Goal: Task Accomplishment & Management: Use online tool/utility

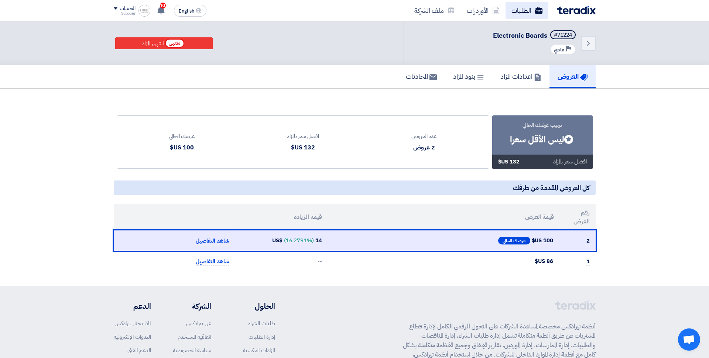
click at [534, 16] on link "الطلبات" at bounding box center [527, 10] width 43 height 17
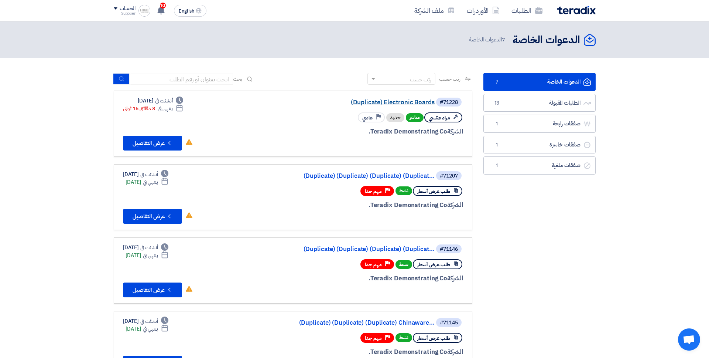
click at [408, 102] on link "(Duplicate) Electronic Boards" at bounding box center [361, 102] width 148 height 7
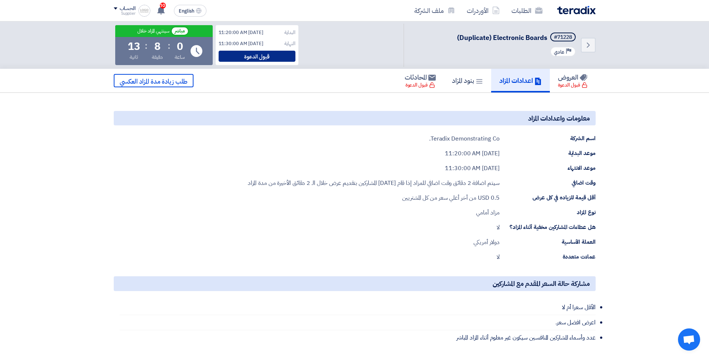
click at [266, 53] on div "قبول الدعوة" at bounding box center [257, 56] width 77 height 11
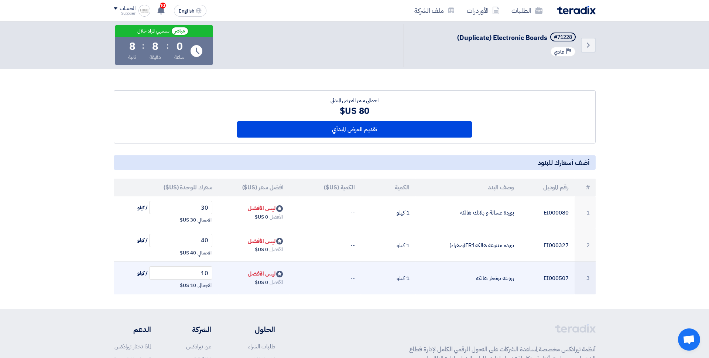
scroll to position [30, 0]
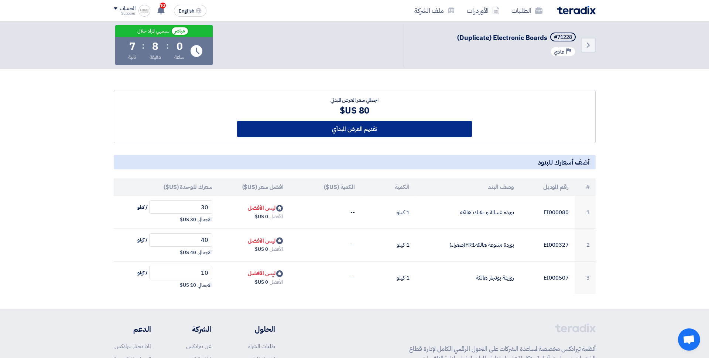
click at [340, 136] on button "تقديم العرض المبدأي" at bounding box center [354, 129] width 235 height 16
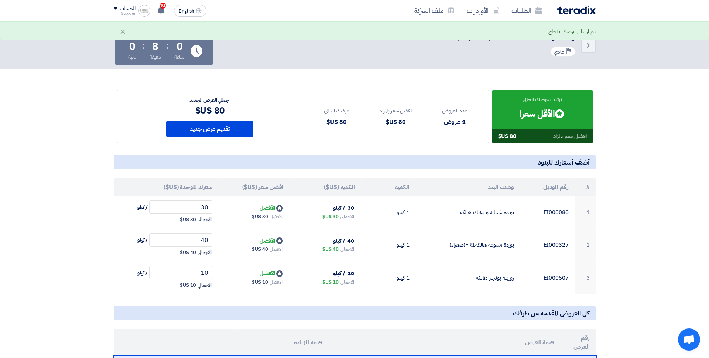
click at [688, 108] on section "ترتيب عرضك الحالي Bids submitted الأقل سعرا افضل سعر بالمزاد 80 US$ عدد العروض" at bounding box center [354, 226] width 709 height 327
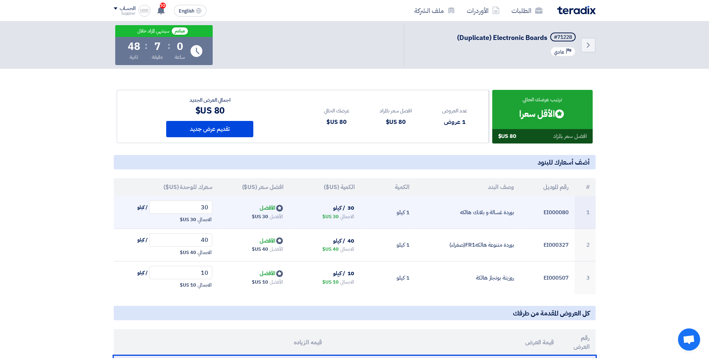
drag, startPoint x: 338, startPoint y: 216, endPoint x: 326, endPoint y: 216, distance: 12.2
click at [326, 216] on div "الاجمالي 30 US$" at bounding box center [325, 216] width 59 height 9
drag, startPoint x: 275, startPoint y: 206, endPoint x: 260, endPoint y: 206, distance: 15.2
click at [260, 206] on span "Bids submitted الأفضل" at bounding box center [272, 208] width 24 height 8
click at [333, 222] on td "30 / كيلو الاجمالي 30 US$" at bounding box center [325, 212] width 71 height 33
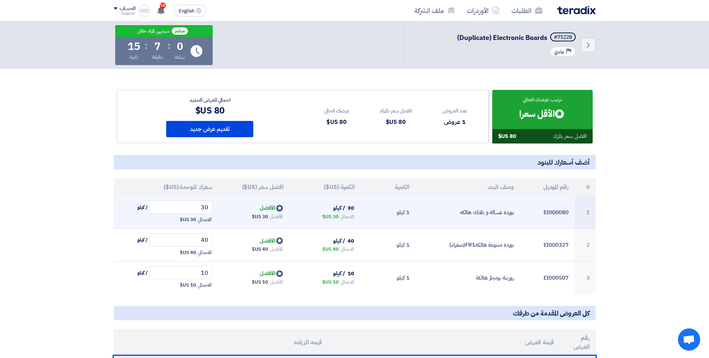
drag, startPoint x: 322, startPoint y: 216, endPoint x: 332, endPoint y: 216, distance: 9.6
click at [332, 216] on span "30 US$" at bounding box center [331, 216] width 16 height 7
drag, startPoint x: 337, startPoint y: 216, endPoint x: 328, endPoint y: 216, distance: 8.9
click at [328, 216] on span "30 US$" at bounding box center [331, 216] width 16 height 7
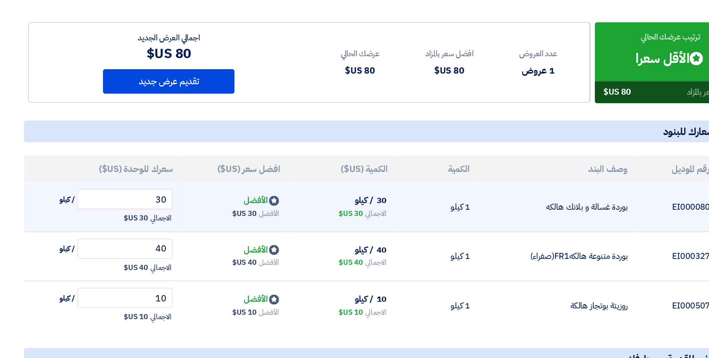
click at [331, 216] on span "30 US$" at bounding box center [331, 216] width 16 height 7
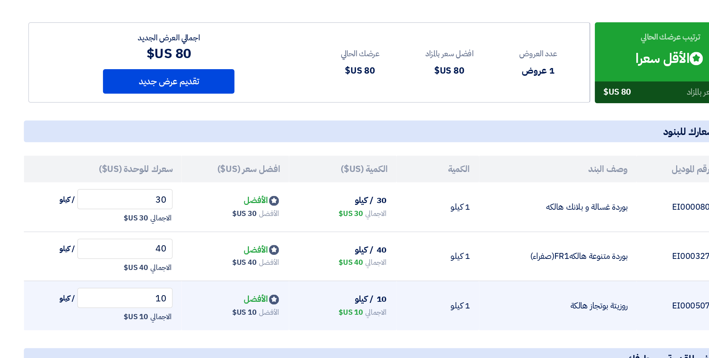
click at [330, 263] on td "10 / كيلو الاجمالي 10 US$" at bounding box center [325, 277] width 71 height 33
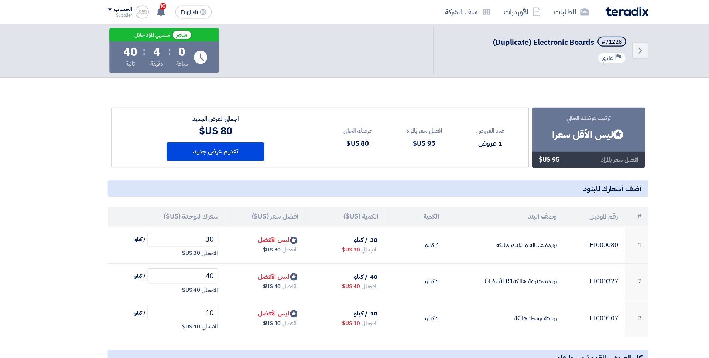
scroll to position [24, 0]
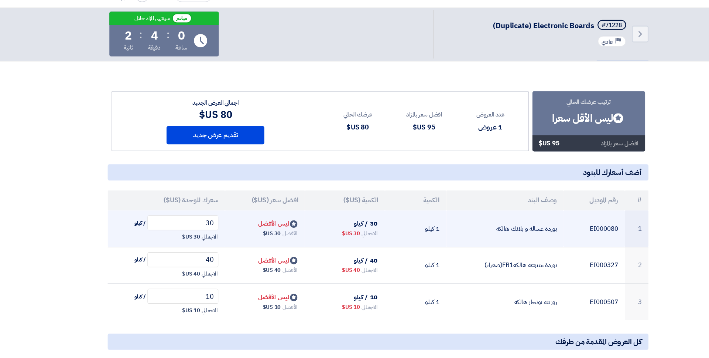
drag, startPoint x: 340, startPoint y: 224, endPoint x: 311, endPoint y: 224, distance: 28.5
click at [311, 224] on div "الاجمالي 30 US$" at bounding box center [325, 222] width 59 height 9
click at [270, 210] on span "Bids submitted ليس الأفضل" at bounding box center [266, 214] width 36 height 8
drag, startPoint x: 272, startPoint y: 223, endPoint x: 238, endPoint y: 223, distance: 34.0
click at [238, 223] on div "الأفضل 30 US$" at bounding box center [253, 222] width 59 height 9
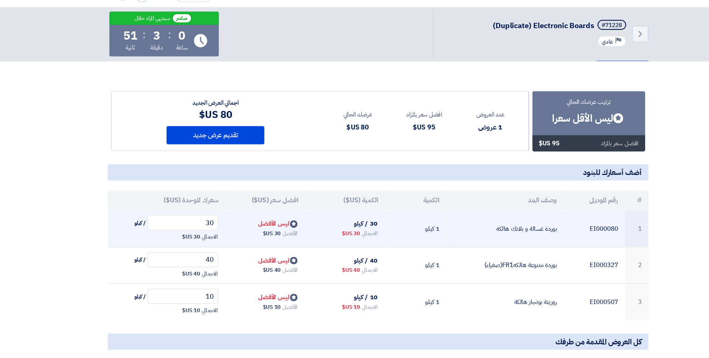
drag, startPoint x: 344, startPoint y: 223, endPoint x: 299, endPoint y: 218, distance: 46.0
click at [299, 218] on div "الاجمالي 30 US$" at bounding box center [325, 222] width 59 height 9
